Goal: Task Accomplishment & Management: Manage account settings

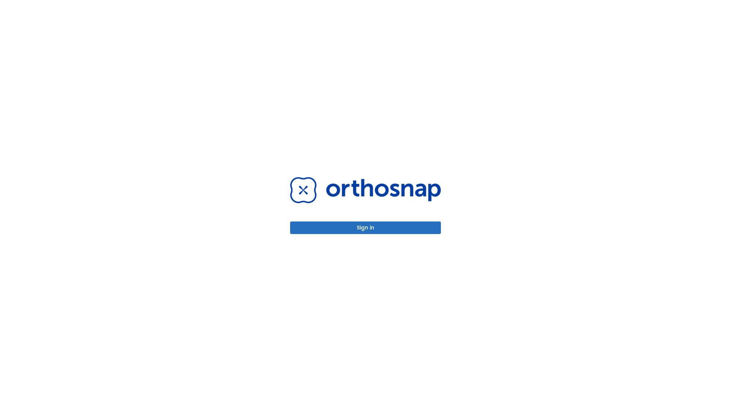
click at [365, 228] on button "Sign in" at bounding box center [365, 228] width 151 height 13
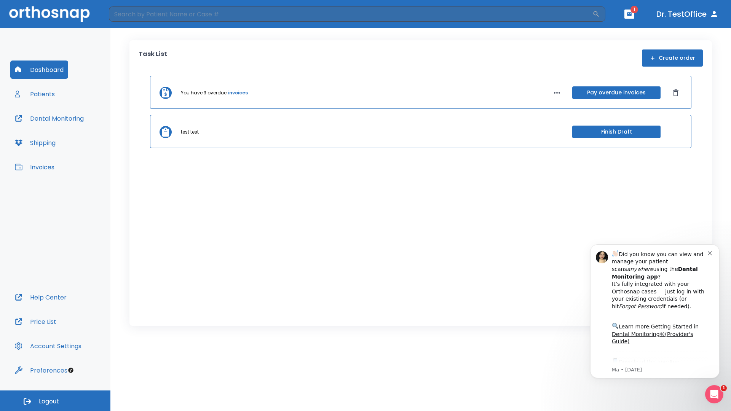
click at [55, 401] on span "Logout" at bounding box center [49, 401] width 20 height 8
